Goal: Task Accomplishment & Management: Manage account settings

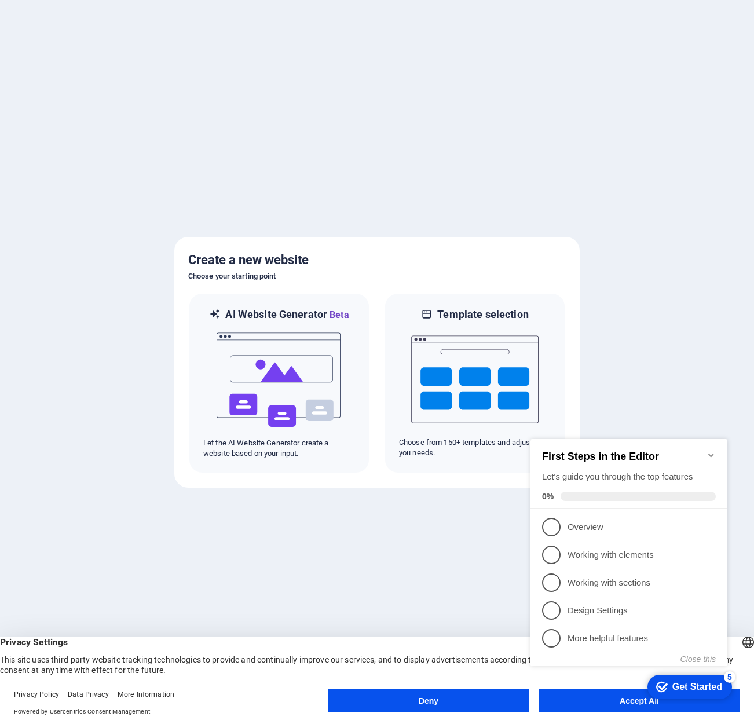
click at [713, 451] on icon "Minimize checklist" at bounding box center [711, 455] width 9 height 9
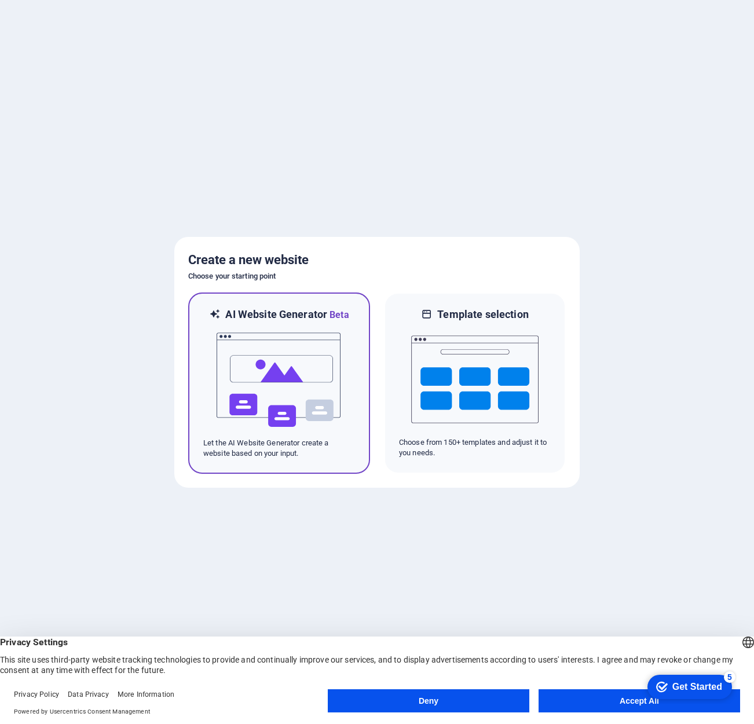
click at [313, 376] on img at bounding box center [278, 380] width 127 height 116
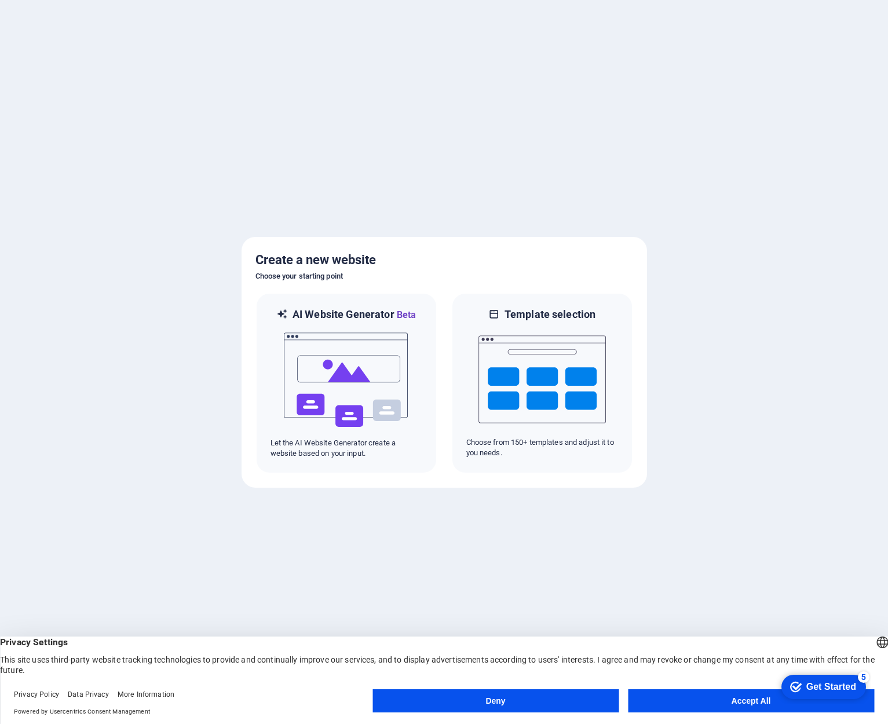
click at [529, 697] on button "Deny" at bounding box center [495, 700] width 246 height 23
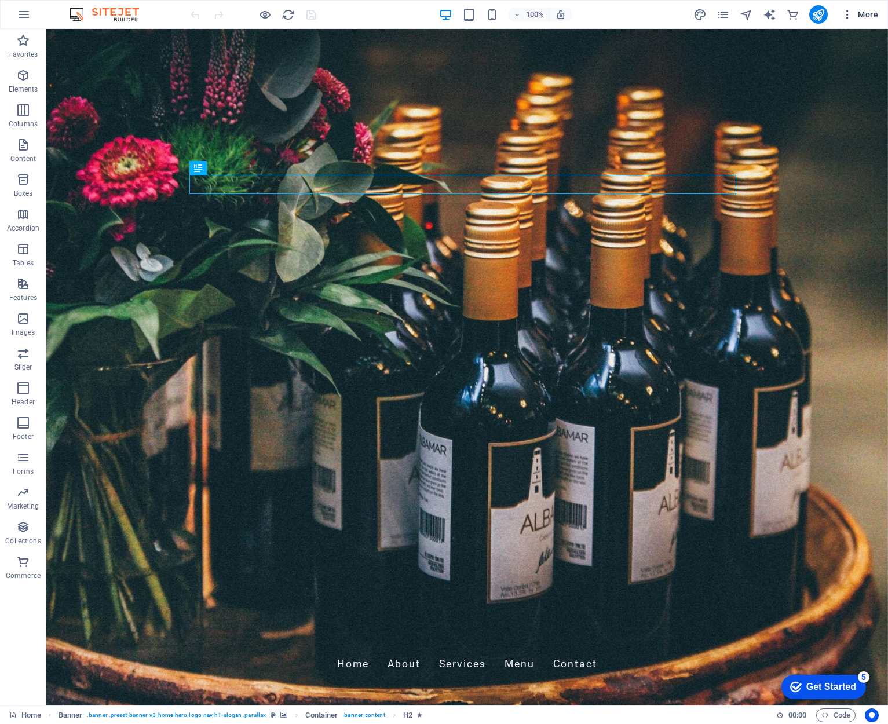
click at [849, 14] on icon "button" at bounding box center [848, 15] width 12 height 12
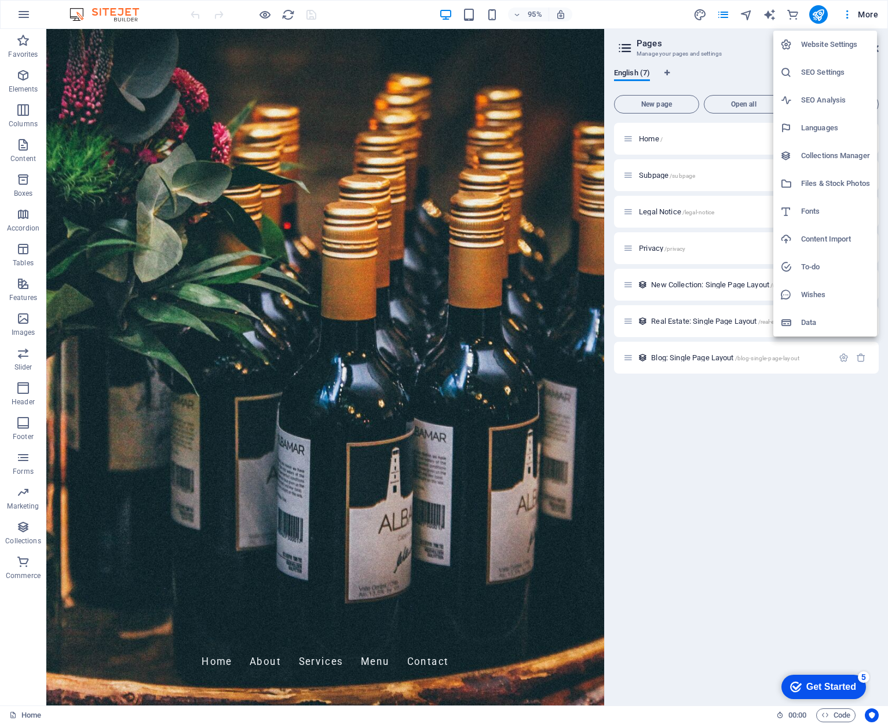
click at [797, 319] on div at bounding box center [790, 323] width 21 height 12
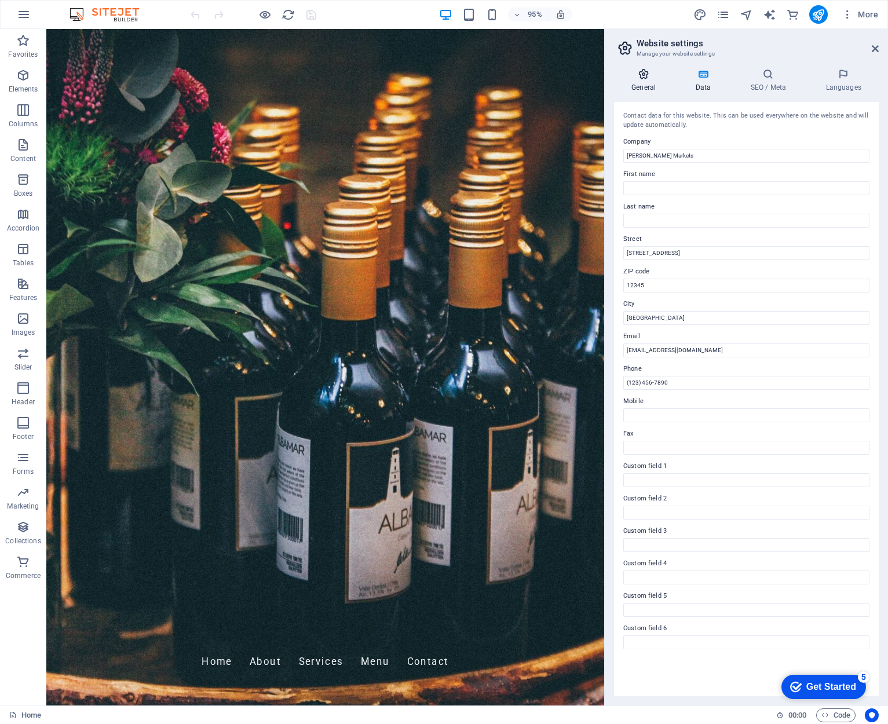
click at [636, 85] on h4 "General" at bounding box center [646, 80] width 64 height 24
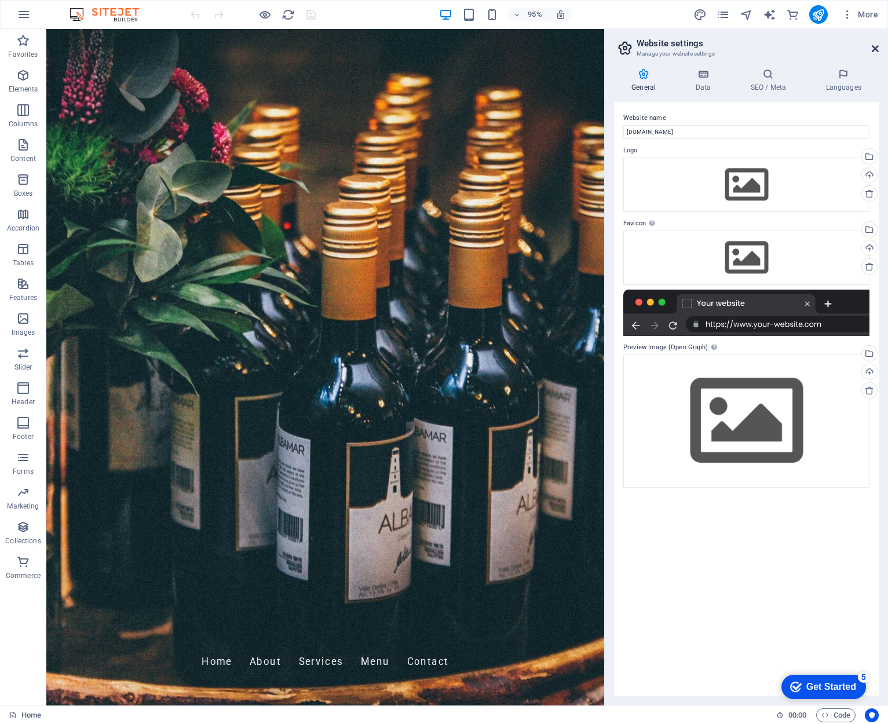
drag, startPoint x: 873, startPoint y: 52, endPoint x: 826, endPoint y: 17, distance: 58.4
click at [873, 52] on icon at bounding box center [875, 48] width 7 height 9
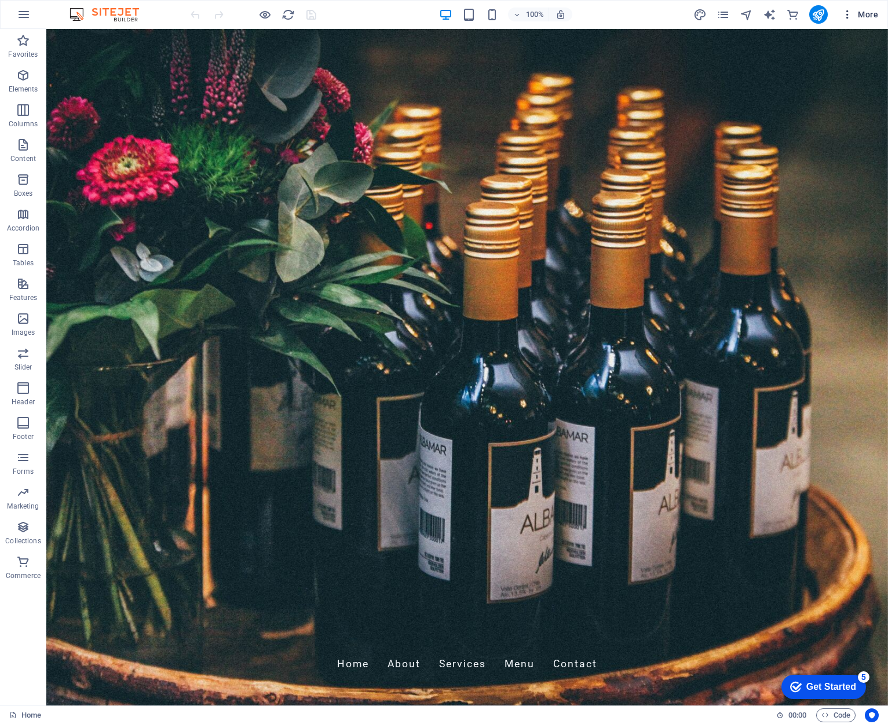
click at [850, 14] on icon "button" at bounding box center [848, 15] width 12 height 12
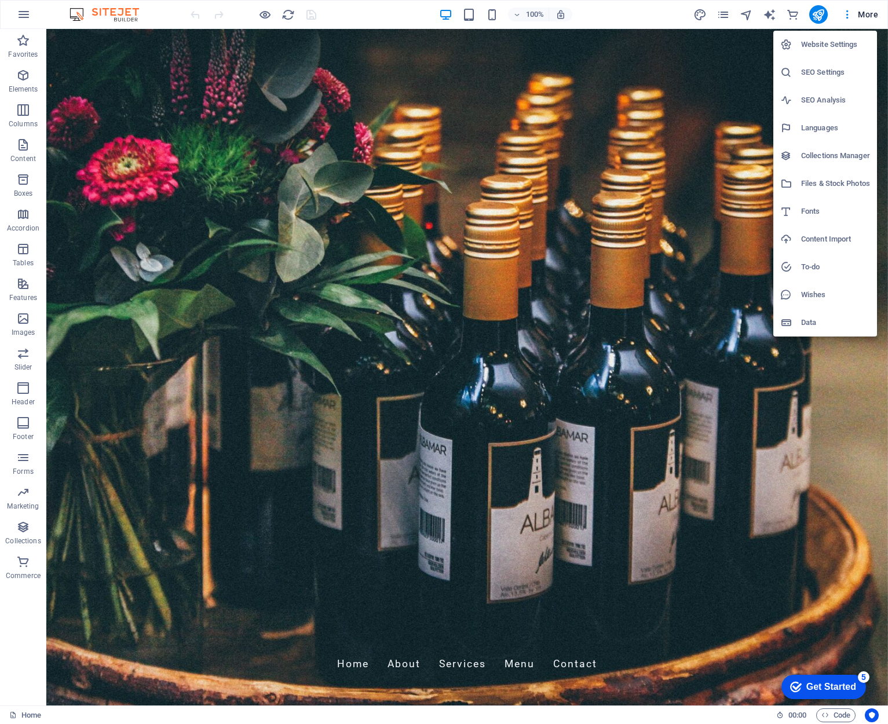
click at [785, 46] on icon at bounding box center [786, 45] width 12 height 12
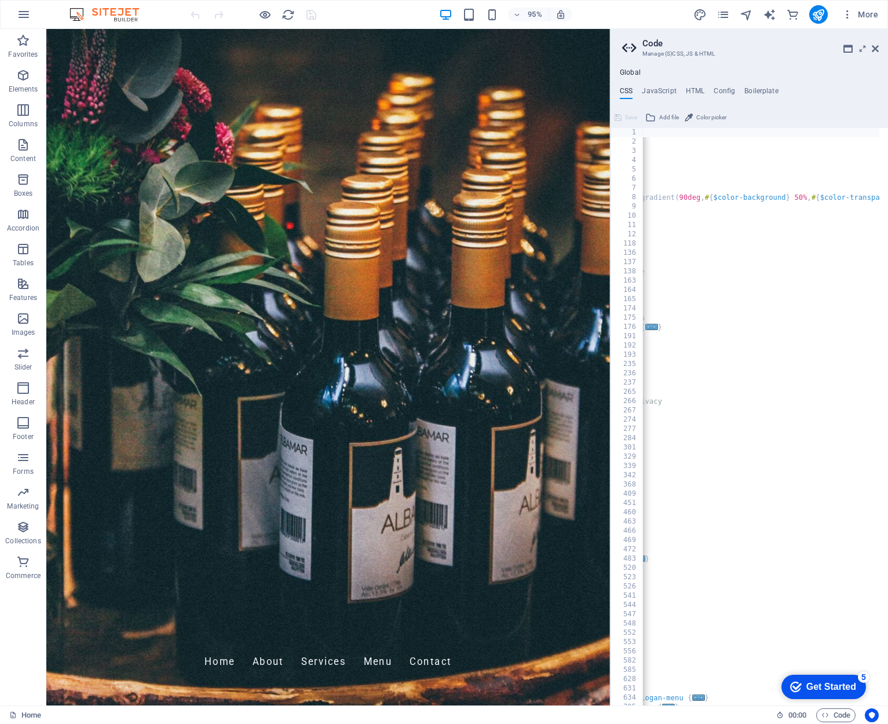
scroll to position [0, 217]
click at [0, 0] on icon "button" at bounding box center [0, 0] width 0 height 0
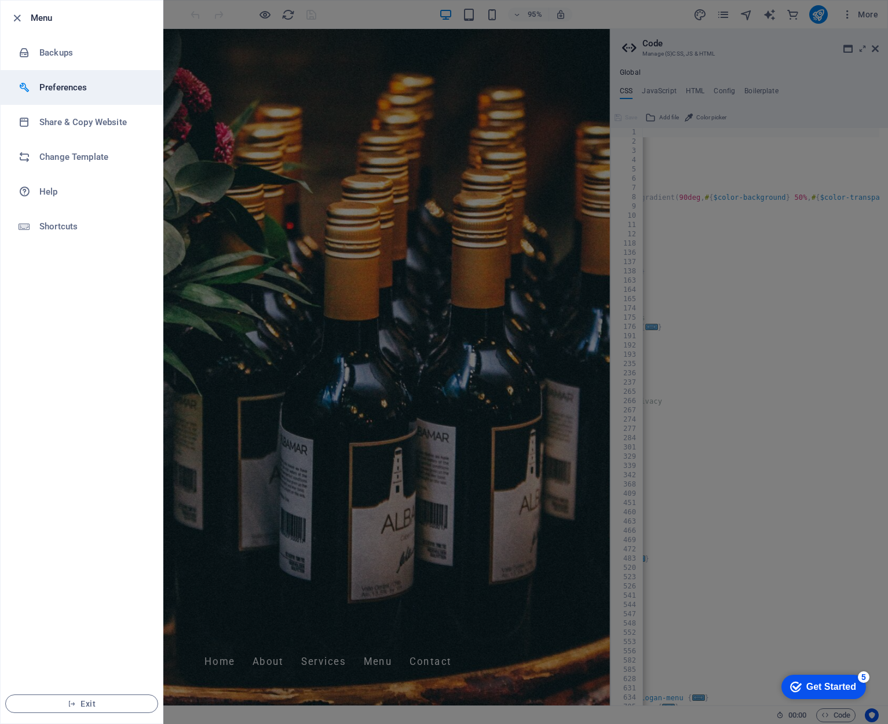
click at [56, 87] on h6 "Preferences" at bounding box center [92, 88] width 107 height 14
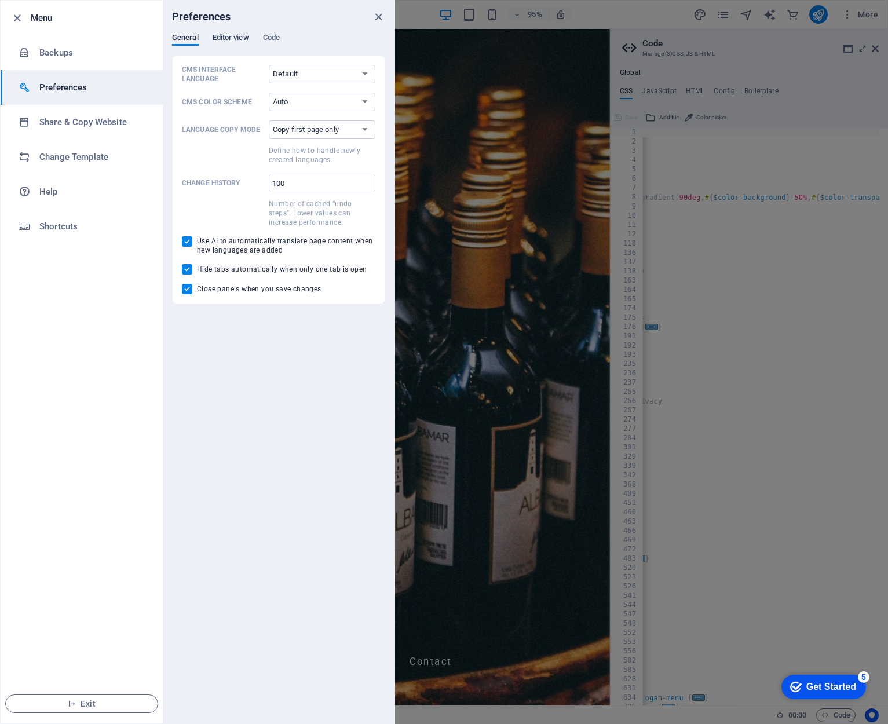
click at [224, 38] on span "Editor view" at bounding box center [231, 39] width 36 height 16
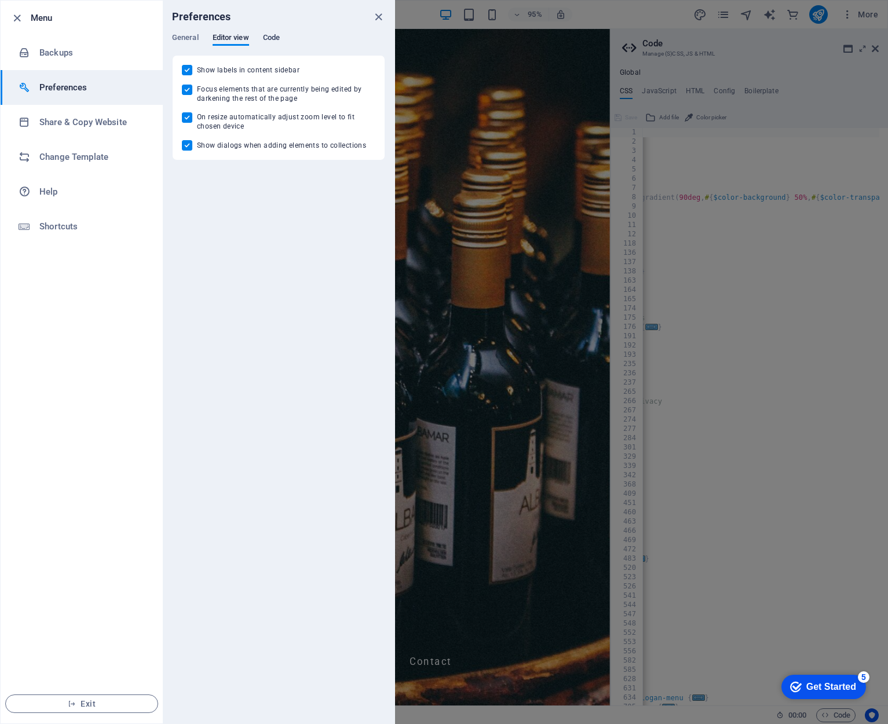
click at [269, 39] on span "Code" at bounding box center [271, 39] width 17 height 16
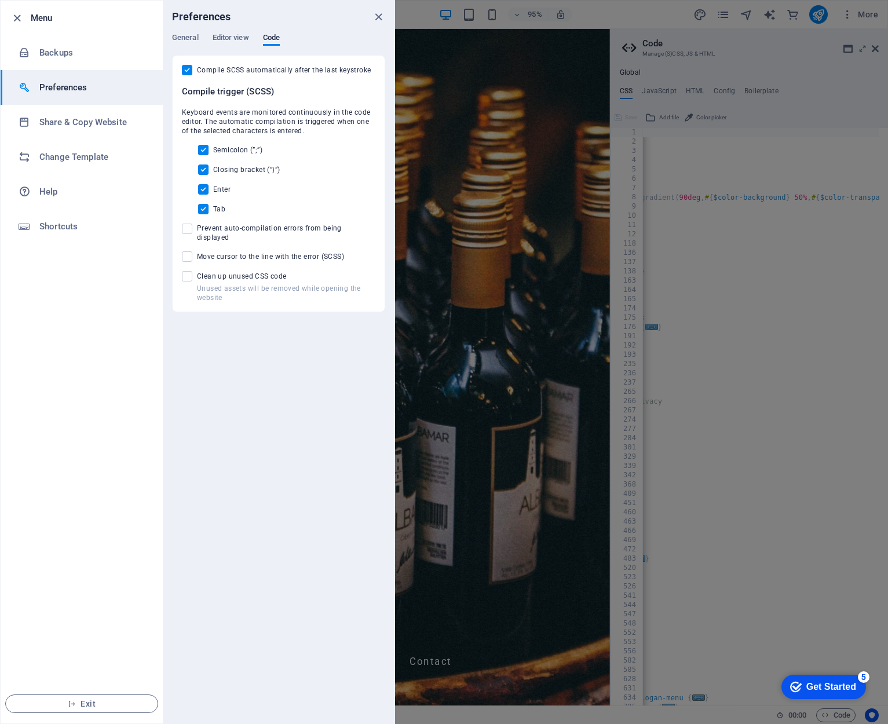
click at [769, 144] on div at bounding box center [444, 362] width 888 height 724
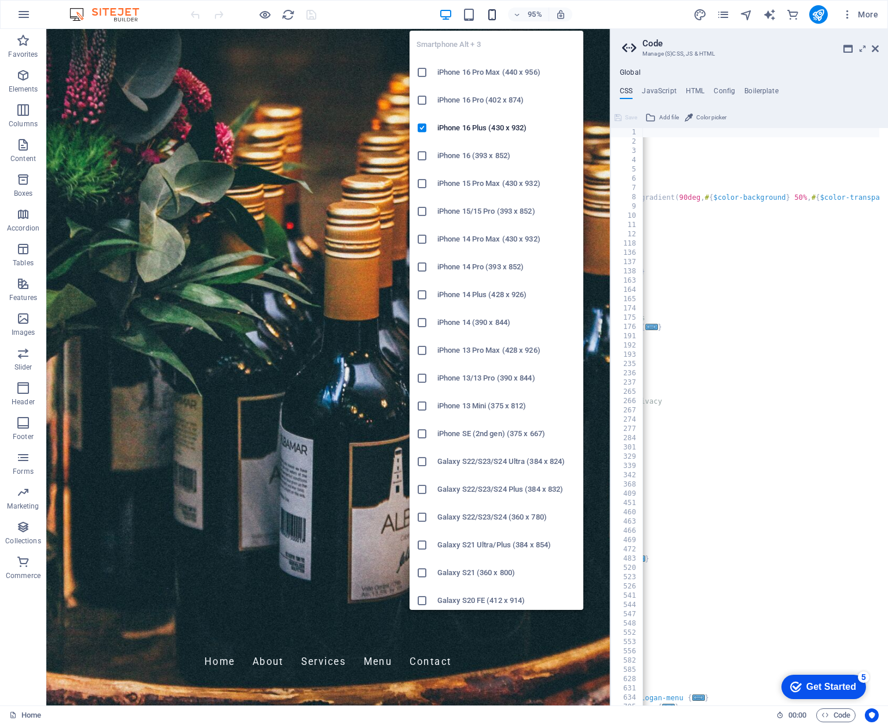
click at [491, 17] on icon "button" at bounding box center [491, 14] width 13 height 13
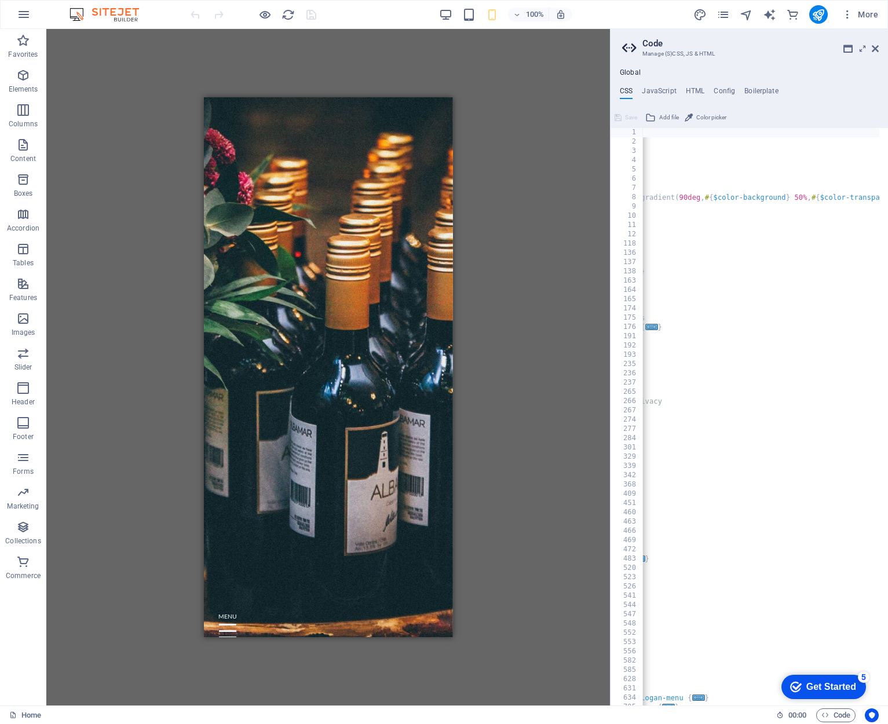
drag, startPoint x: 658, startPoint y: 207, endPoint x: 696, endPoint y: 175, distance: 49.8
click at [517, 16] on icon "button" at bounding box center [517, 15] width 8 height 8
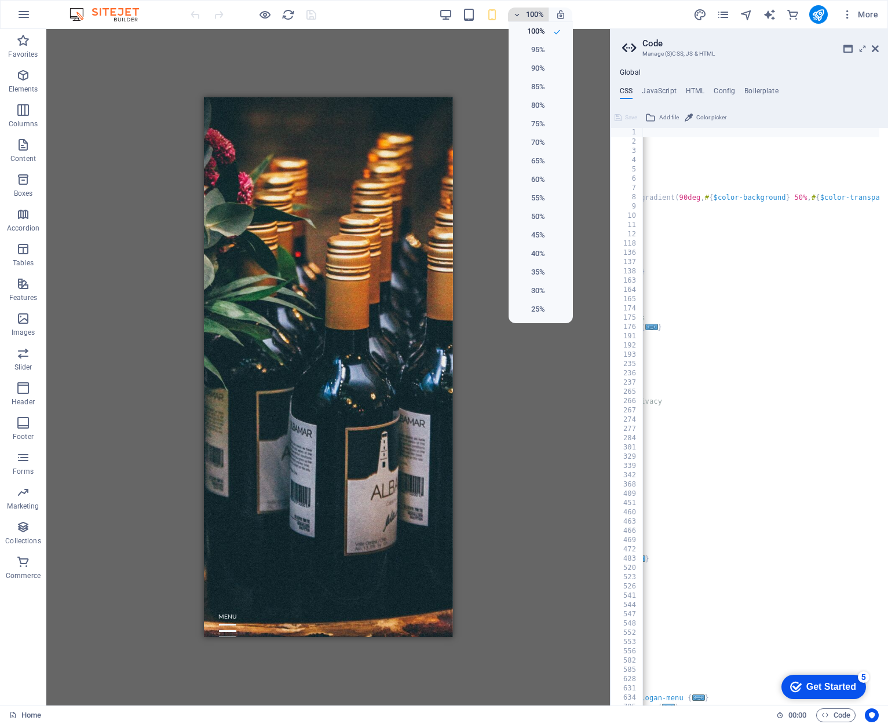
click at [517, 16] on div at bounding box center [444, 362] width 888 height 724
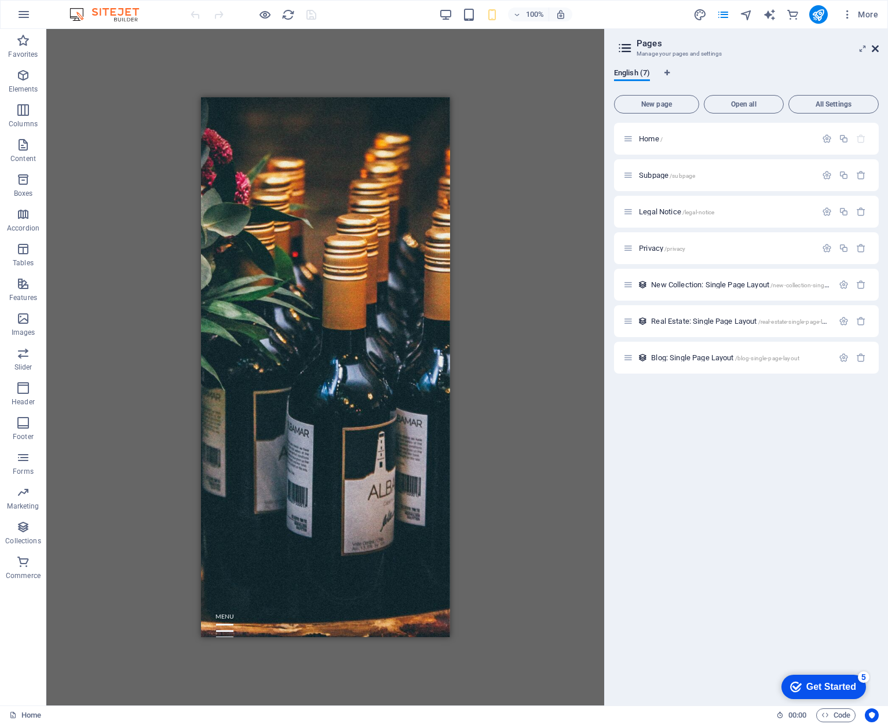
click at [877, 49] on icon at bounding box center [875, 48] width 7 height 9
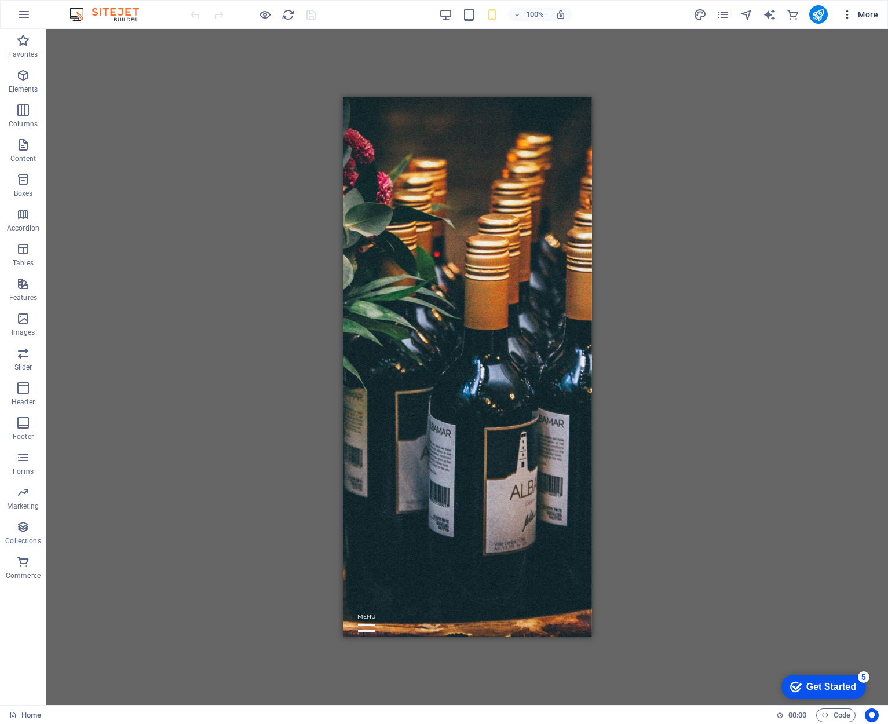
click at [844, 13] on icon "button" at bounding box center [848, 15] width 12 height 12
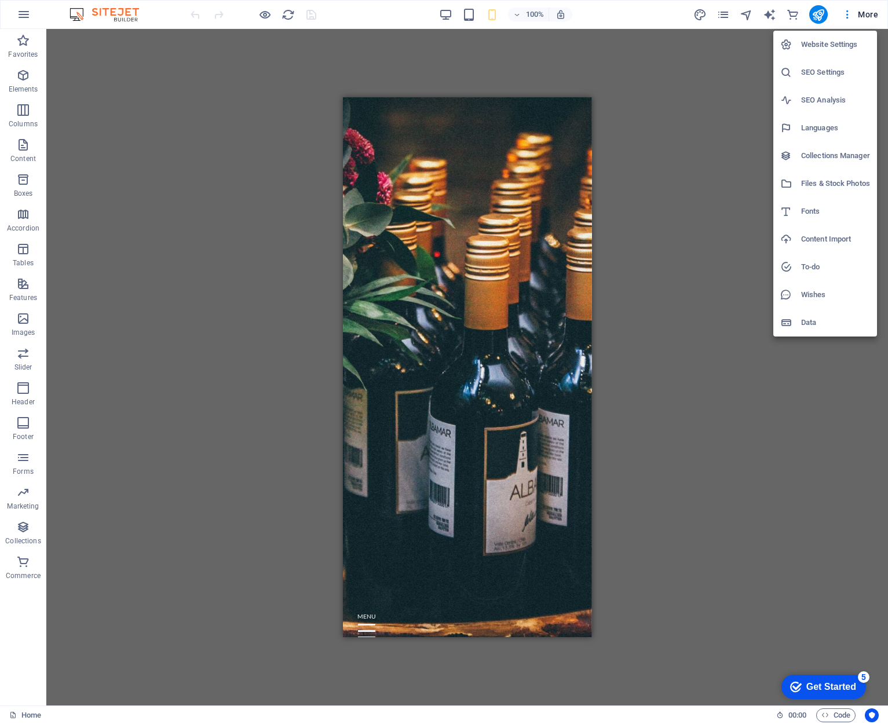
click at [844, 45] on h6 "Website Settings" at bounding box center [835, 45] width 69 height 14
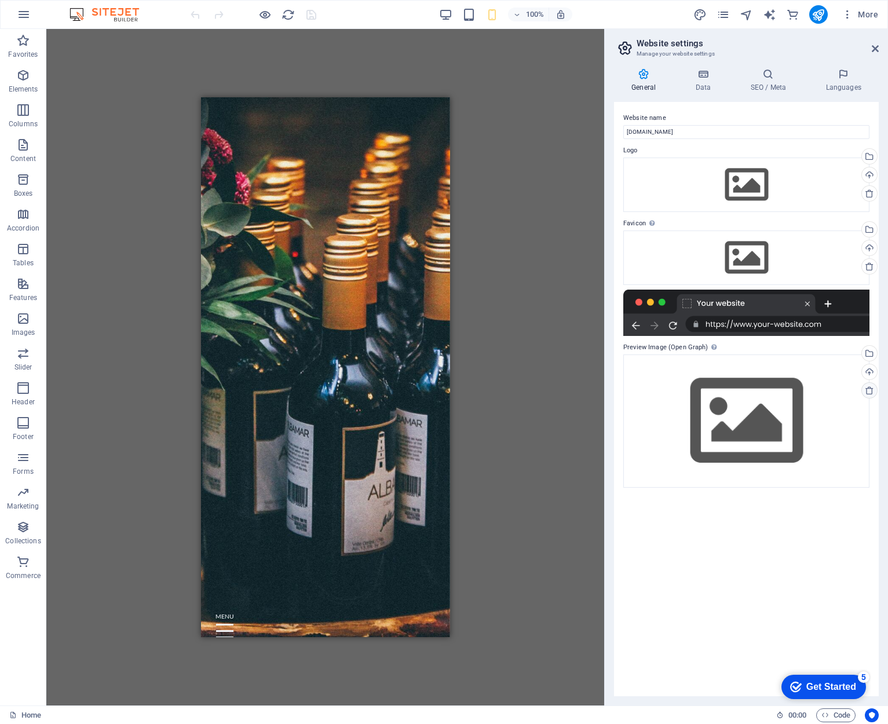
click at [870, 392] on icon at bounding box center [869, 390] width 9 height 9
click at [870, 389] on icon at bounding box center [869, 390] width 9 height 9
drag, startPoint x: 871, startPoint y: 388, endPoint x: 869, endPoint y: 337, distance: 51.6
click at [871, 385] on link at bounding box center [869, 390] width 16 height 16
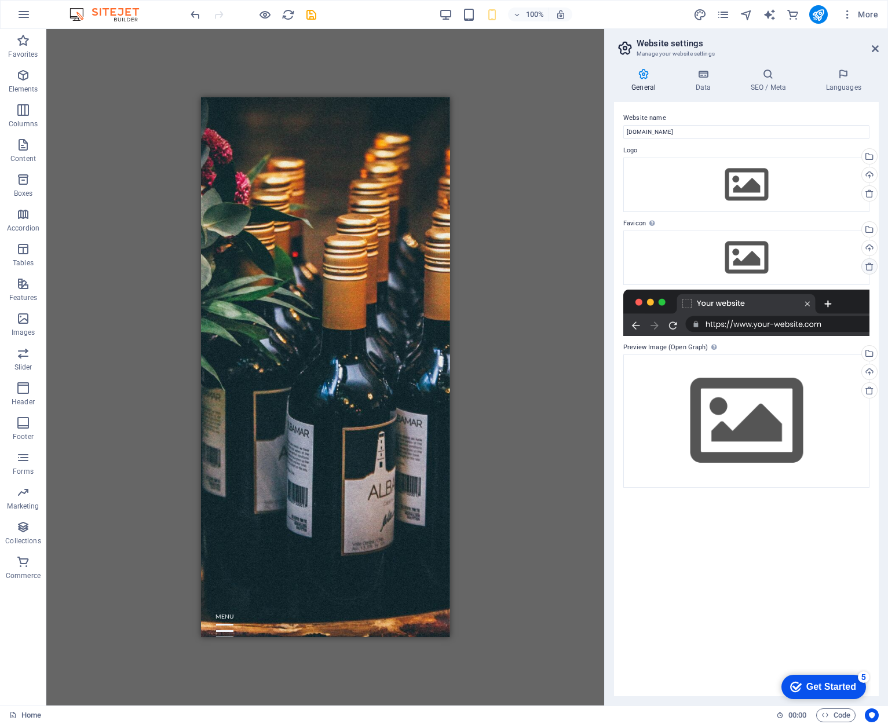
click at [868, 264] on icon at bounding box center [869, 266] width 9 height 9
click at [871, 192] on icon at bounding box center [869, 193] width 9 height 9
click at [716, 89] on h4 "Data" at bounding box center [705, 80] width 55 height 24
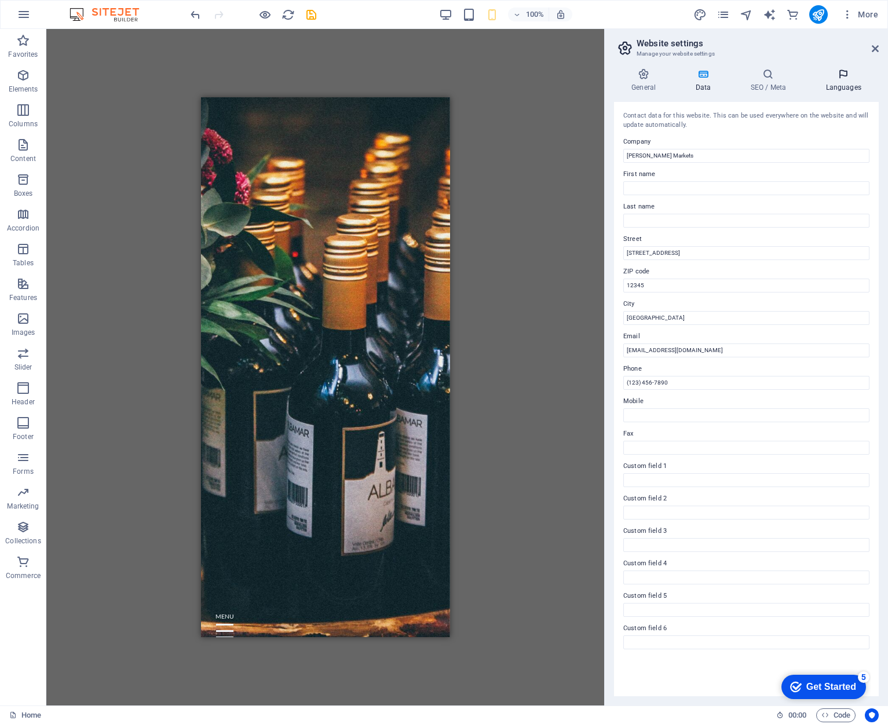
click at [850, 83] on h4 "Languages" at bounding box center [843, 80] width 71 height 24
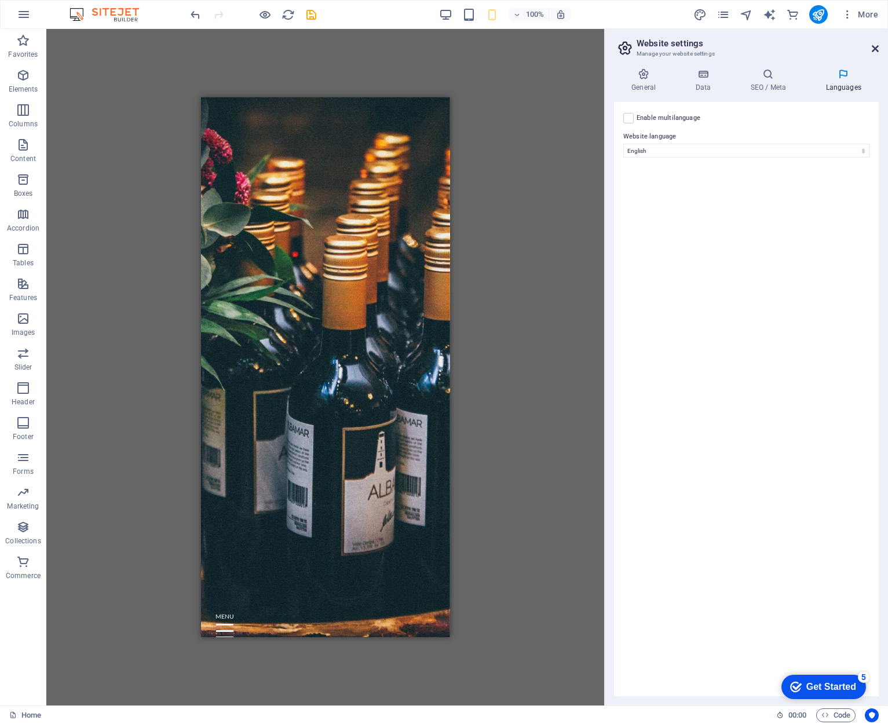
click at [877, 48] on icon at bounding box center [875, 48] width 7 height 9
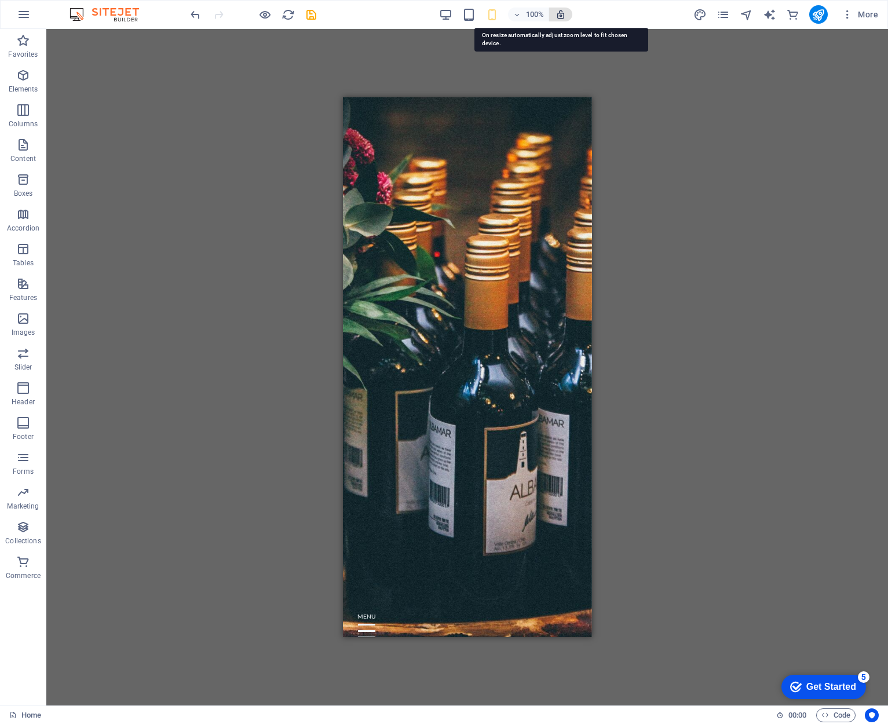
click at [519, 17] on icon "button" at bounding box center [517, 15] width 8 height 8
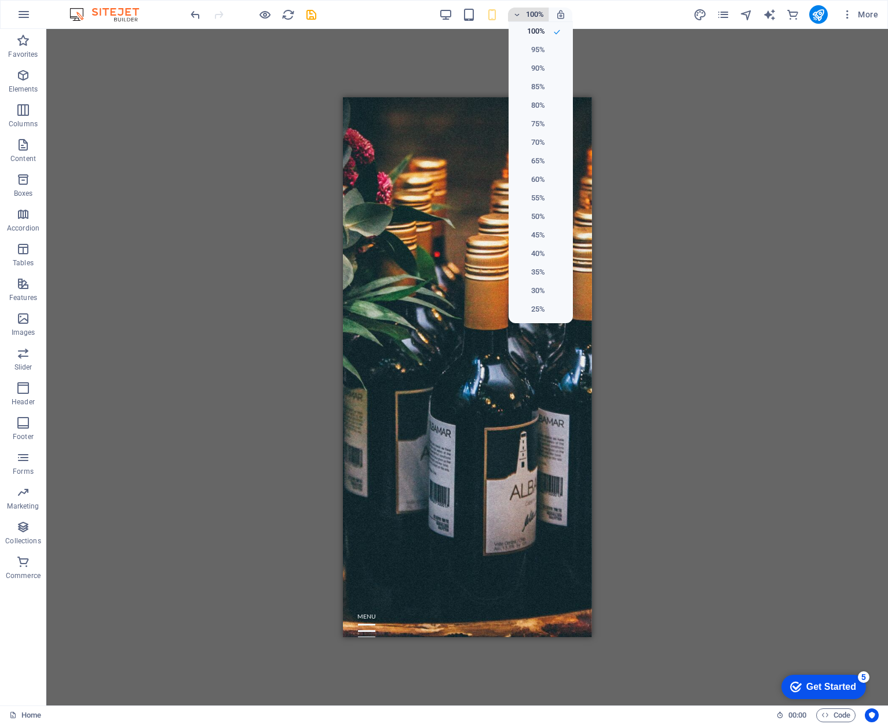
click at [519, 17] on div at bounding box center [444, 362] width 888 height 724
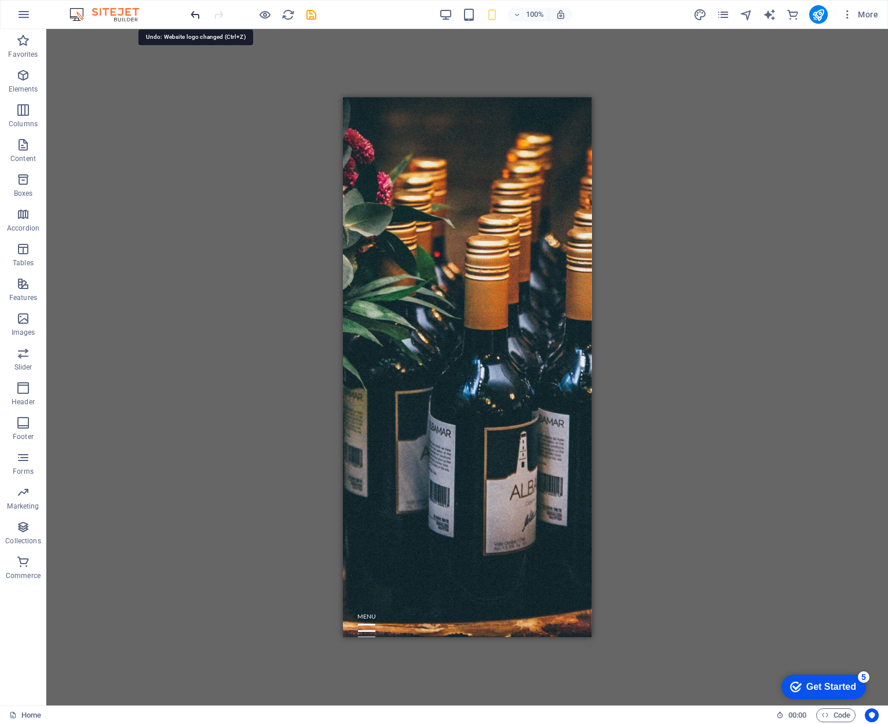
click at [0, 0] on icon "undo" at bounding box center [0, 0] width 0 height 0
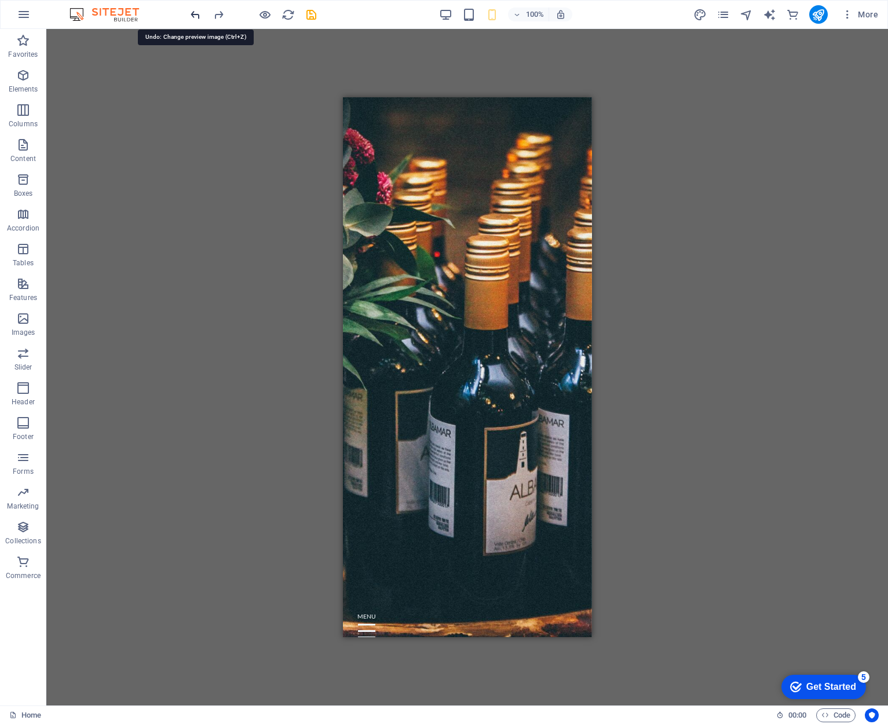
click at [0, 0] on icon "undo" at bounding box center [0, 0] width 0 height 0
click at [198, 14] on div at bounding box center [253, 14] width 130 height 19
click at [195, 16] on div at bounding box center [253, 14] width 130 height 19
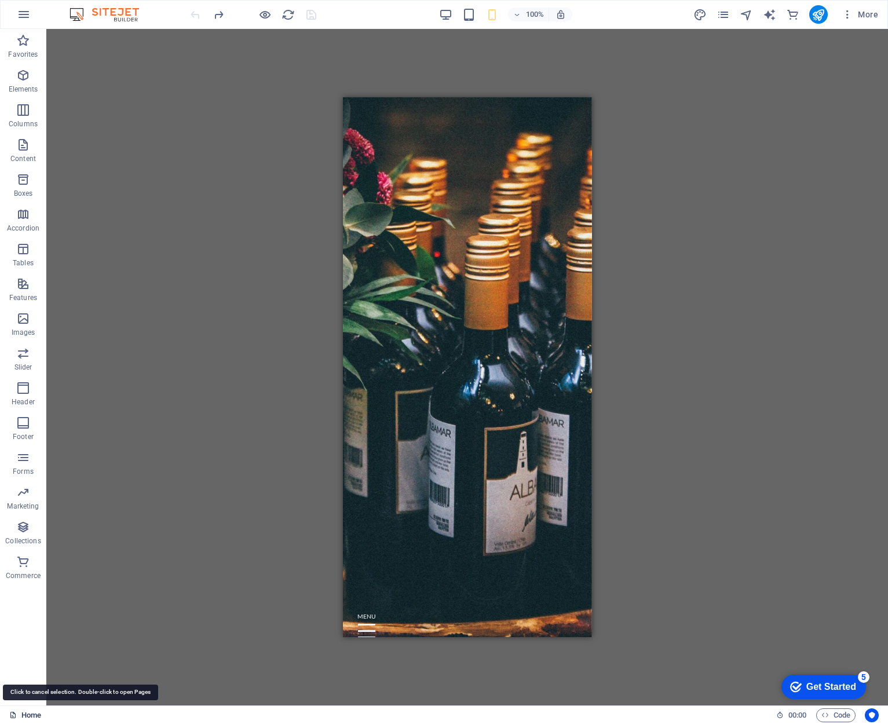
click at [12, 715] on icon at bounding box center [13, 715] width 8 height 8
click at [823, 685] on div "Get Started" at bounding box center [831, 687] width 50 height 10
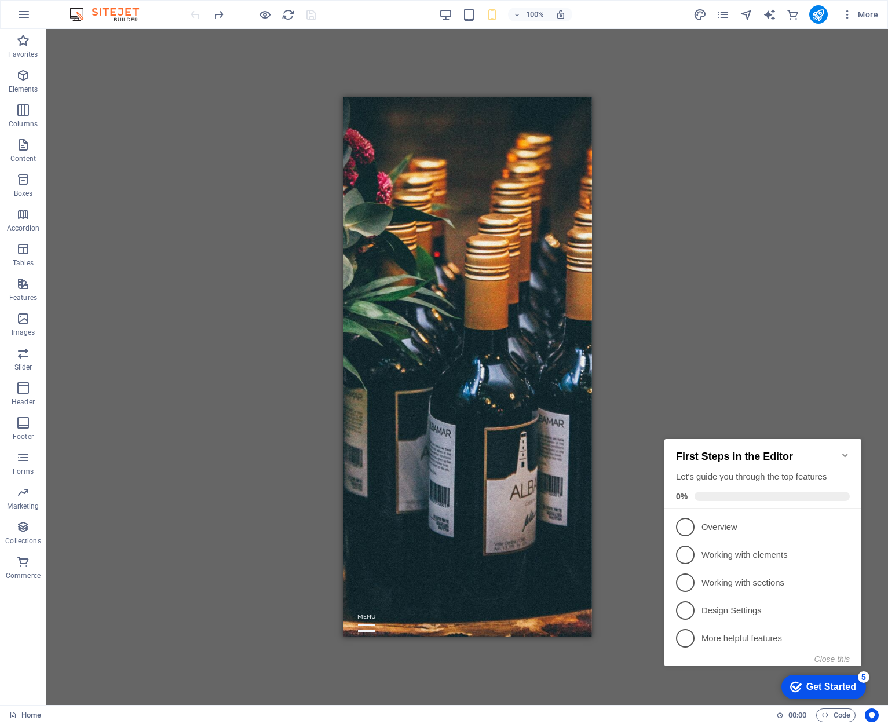
click at [843, 451] on icon "Minimize checklist" at bounding box center [844, 455] width 9 height 9
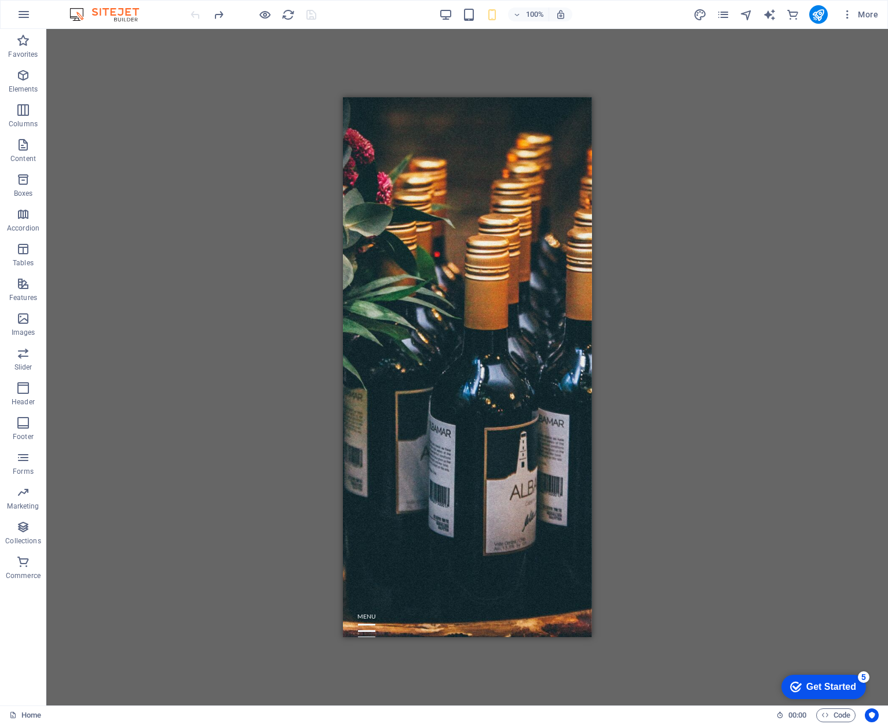
click at [842, 688] on div "Get Started" at bounding box center [831, 687] width 50 height 10
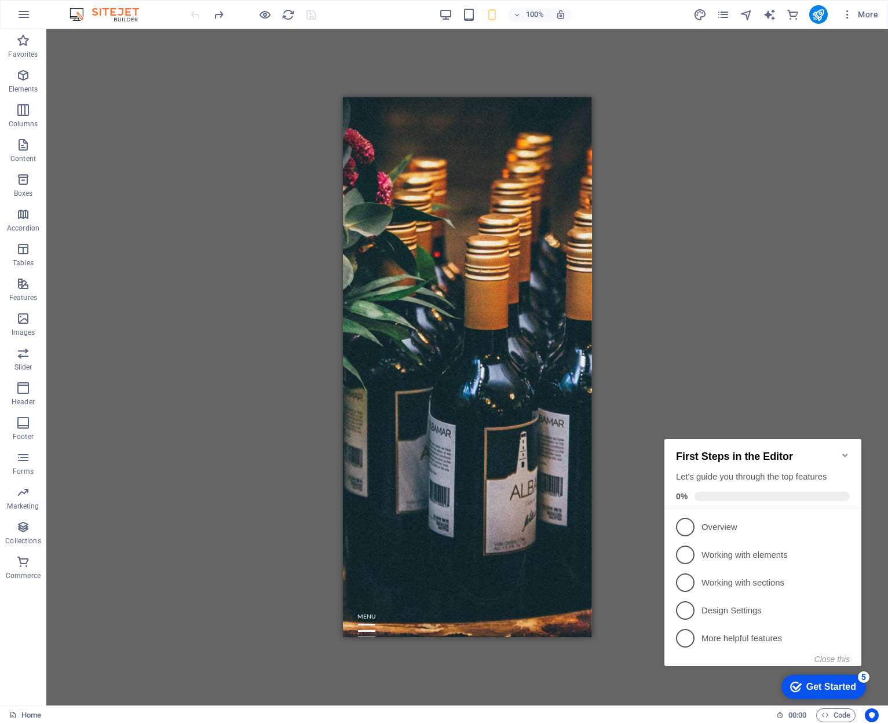
click at [760, 672] on div "checkmark Get Started 5 First Steps in the Editor Let's guide you through the t…" at bounding box center [765, 563] width 211 height 281
click at [844, 451] on icon "Minimize checklist" at bounding box center [844, 455] width 9 height 9
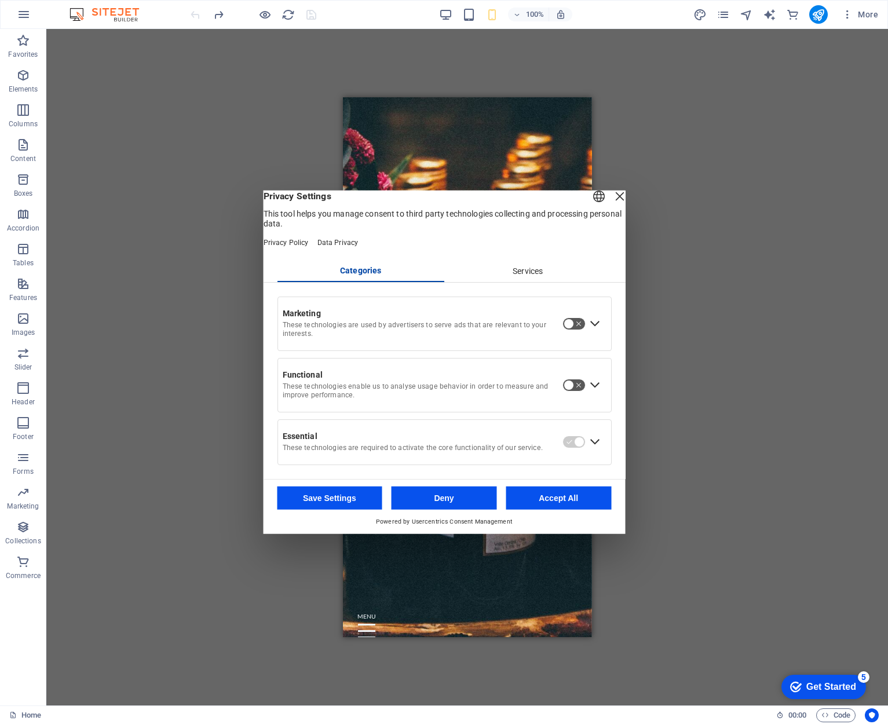
click at [580, 388] on button "button" at bounding box center [573, 384] width 23 height 13
click at [577, 390] on button "button" at bounding box center [573, 384] width 23 height 13
click at [440, 505] on button "Deny" at bounding box center [444, 497] width 105 height 23
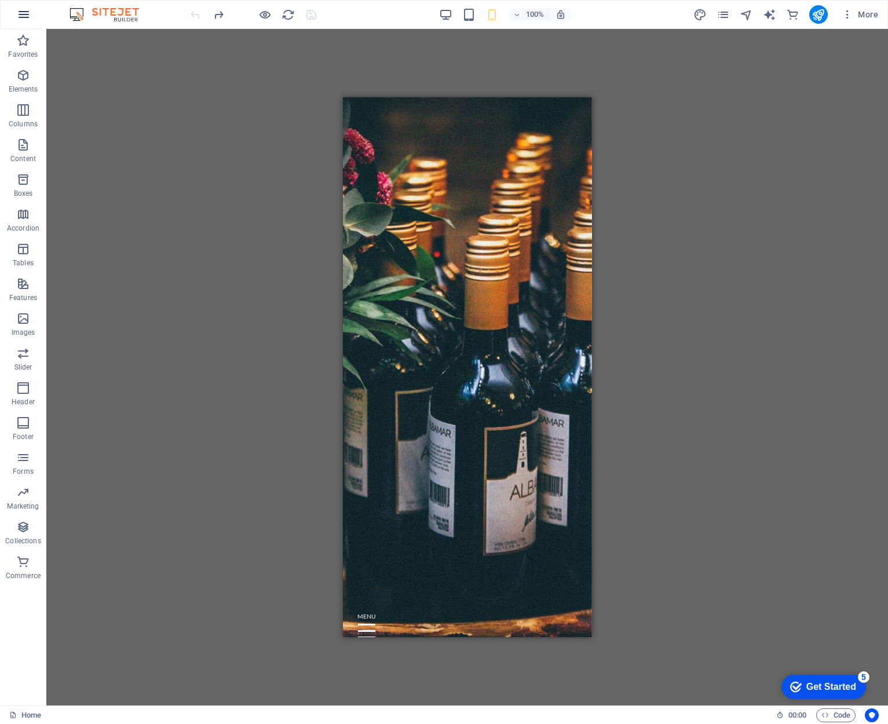
click at [0, 0] on icon "button" at bounding box center [0, 0] width 0 height 0
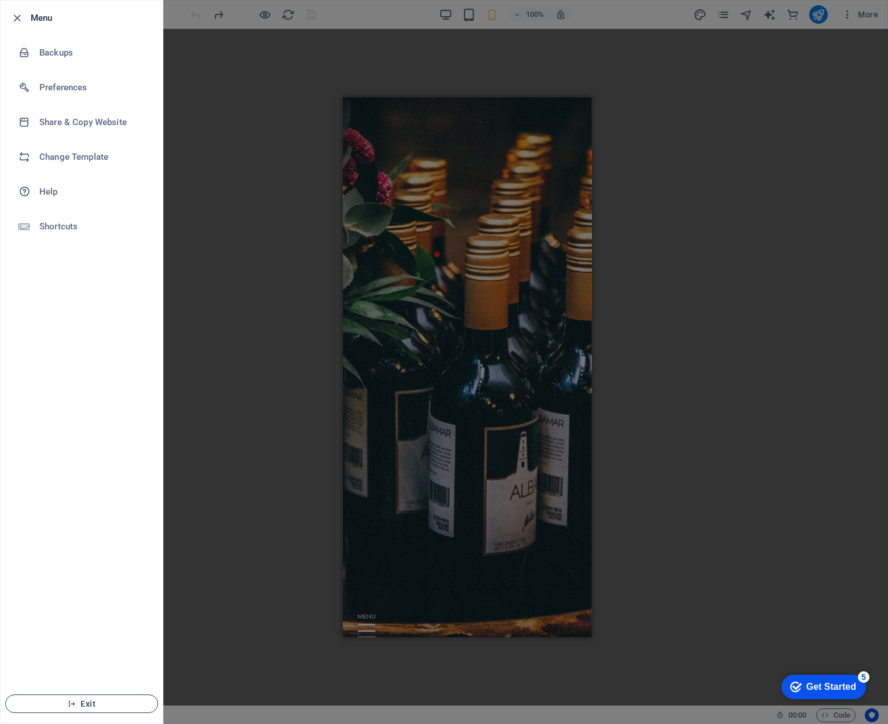
click at [89, 701] on span "Exit" at bounding box center [81, 703] width 133 height 9
